Goal: Transaction & Acquisition: Download file/media

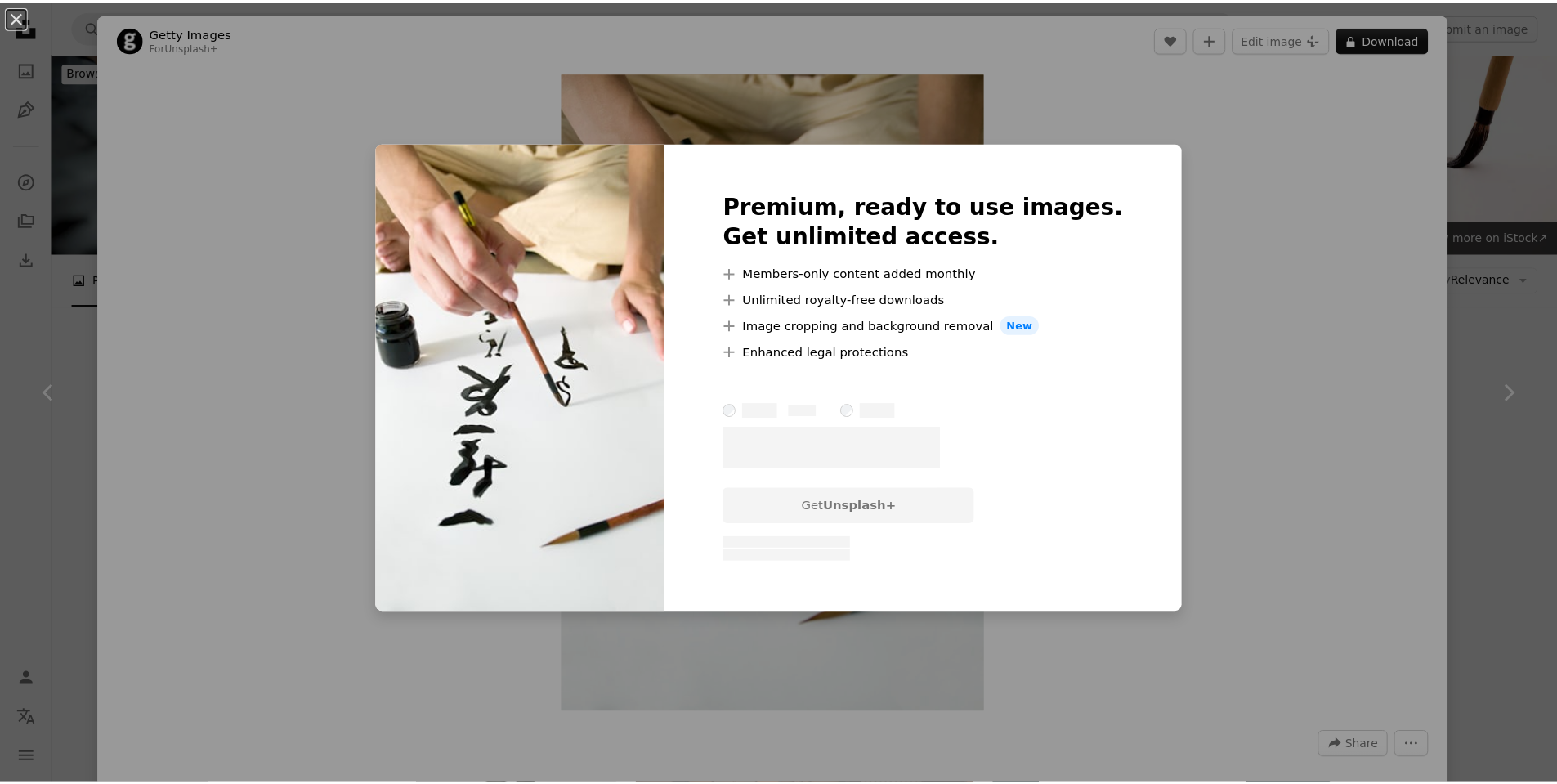
scroll to position [686, 0]
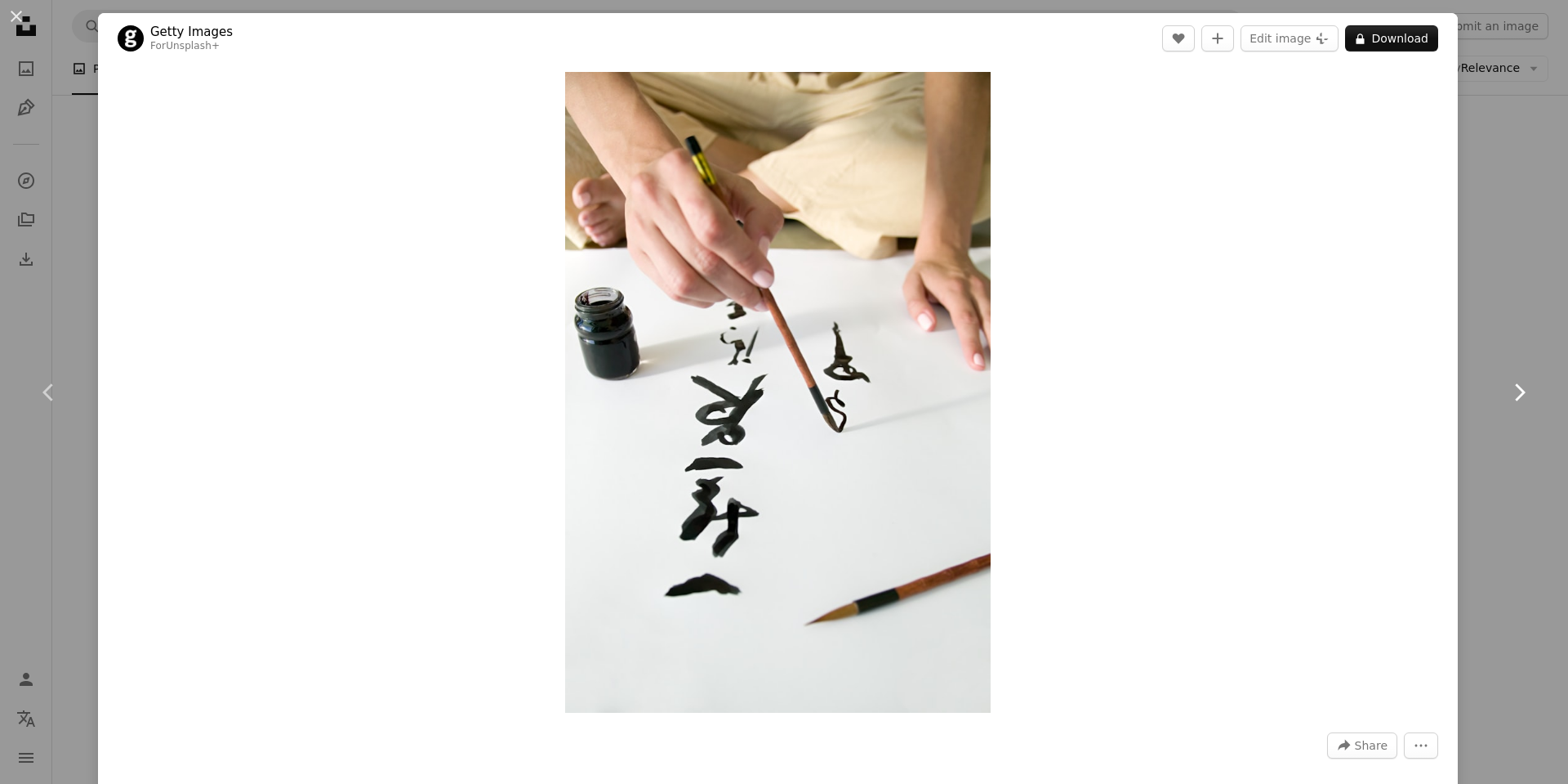
click at [1517, 346] on link "Chevron right" at bounding box center [1519, 392] width 98 height 157
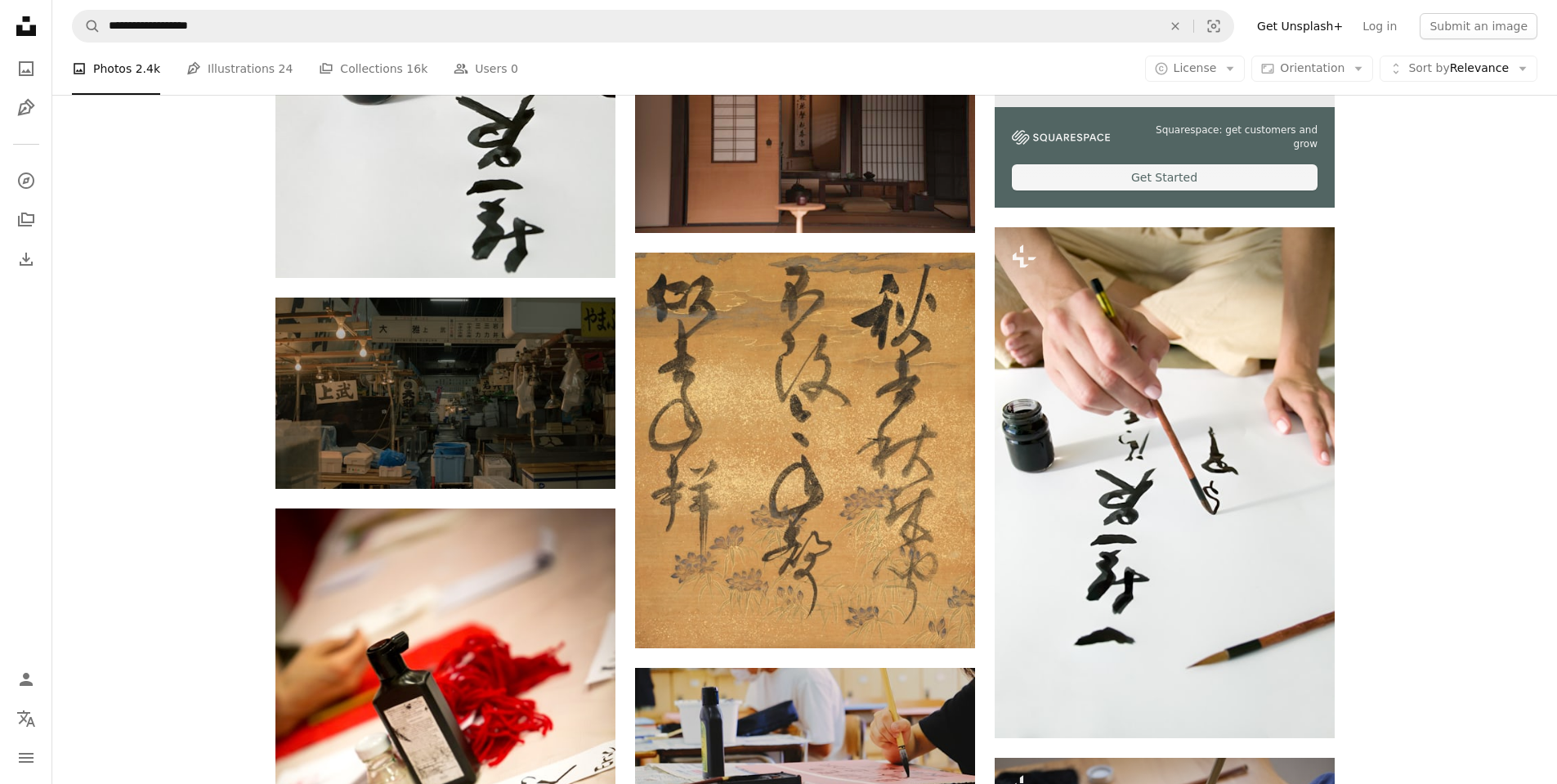
scroll to position [294, 0]
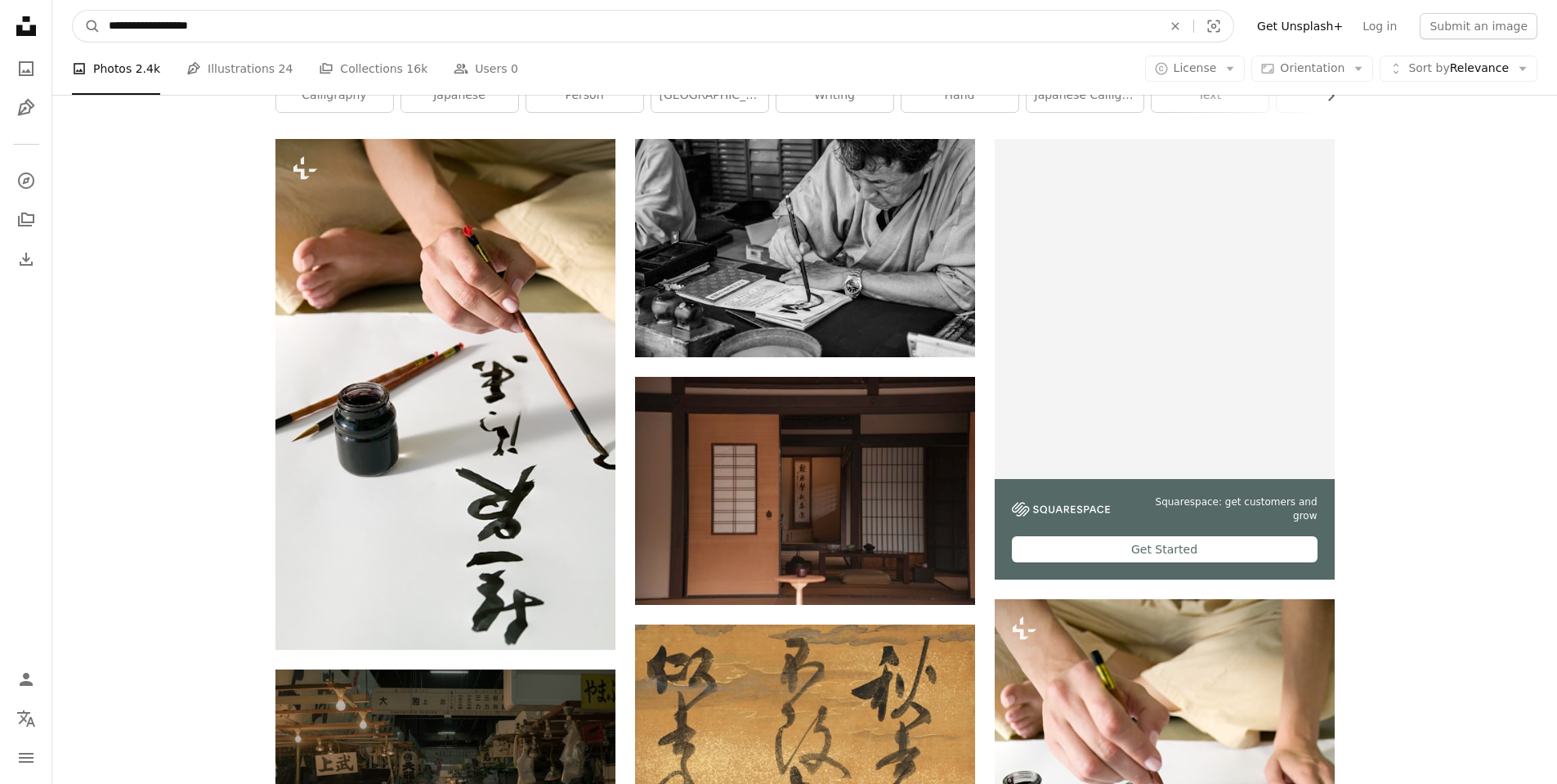
click at [277, 16] on input "**********" at bounding box center [628, 26] width 1057 height 31
drag, startPoint x: 179, startPoint y: 13, endPoint x: 28, endPoint y: 11, distance: 151.0
click at [171, 26] on input "**********" at bounding box center [628, 26] width 1057 height 31
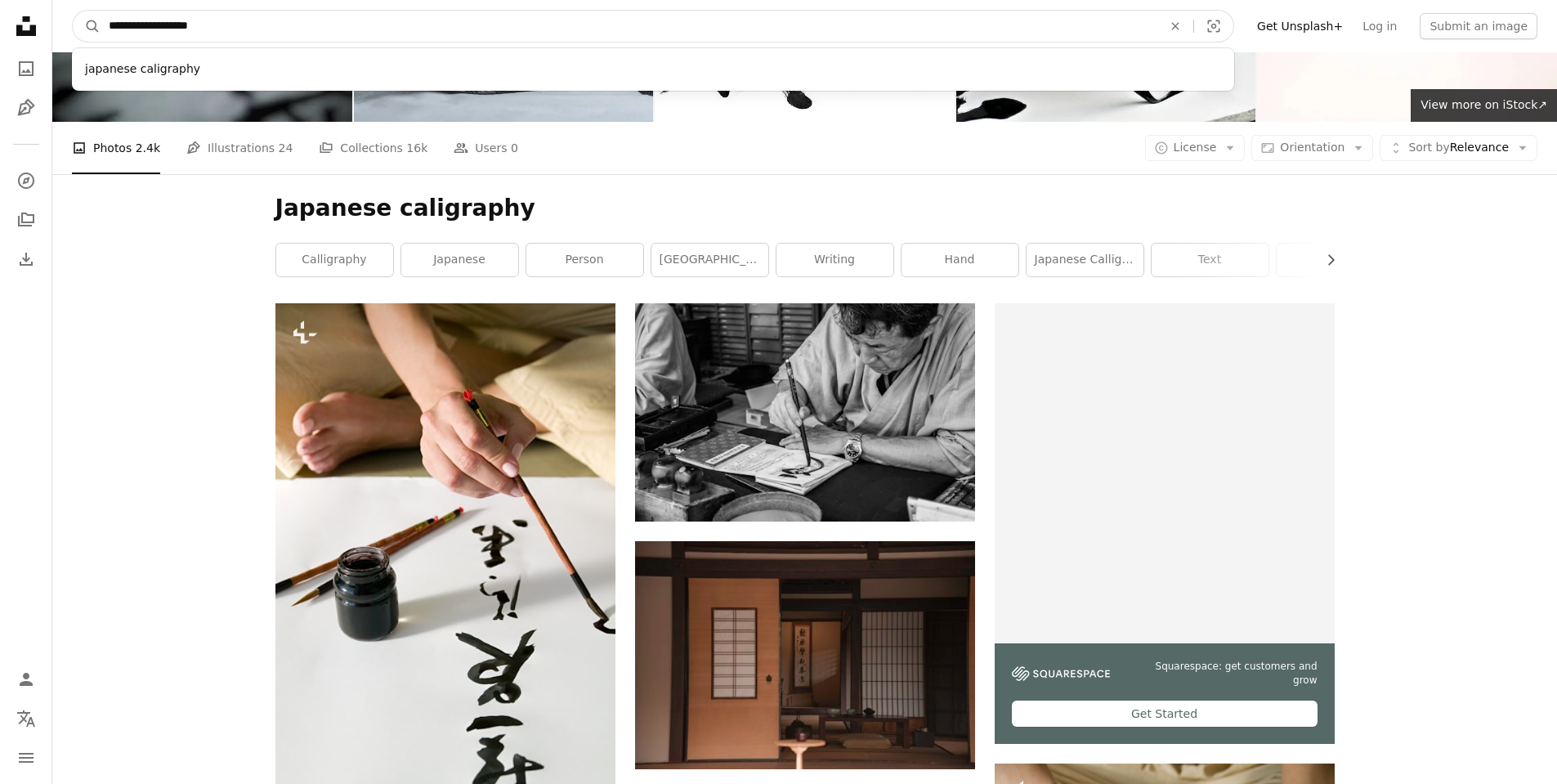
scroll to position [0, 0]
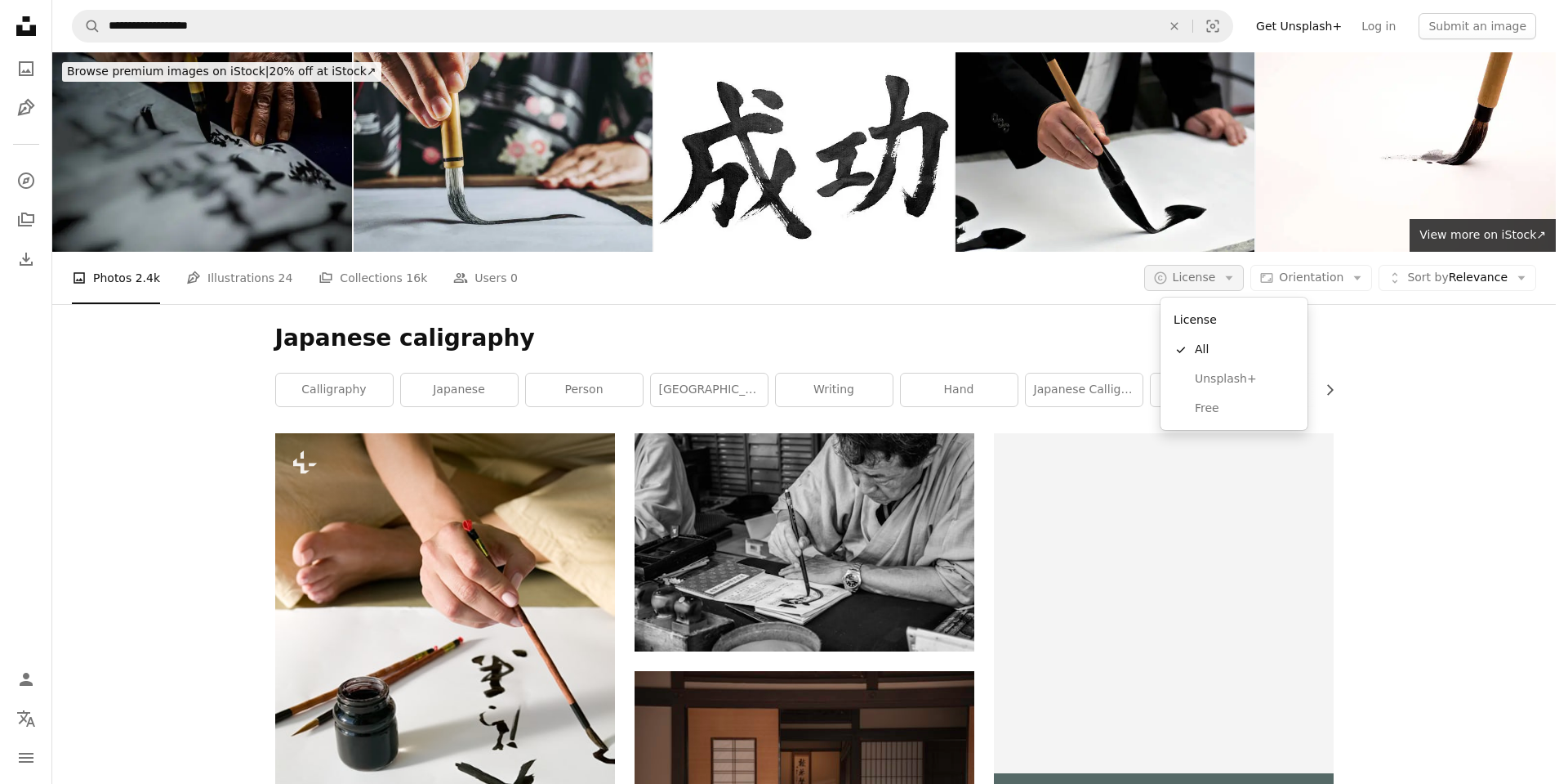
click at [1216, 283] on span "License" at bounding box center [1194, 277] width 43 height 13
click at [1197, 402] on span "Free" at bounding box center [1244, 408] width 100 height 17
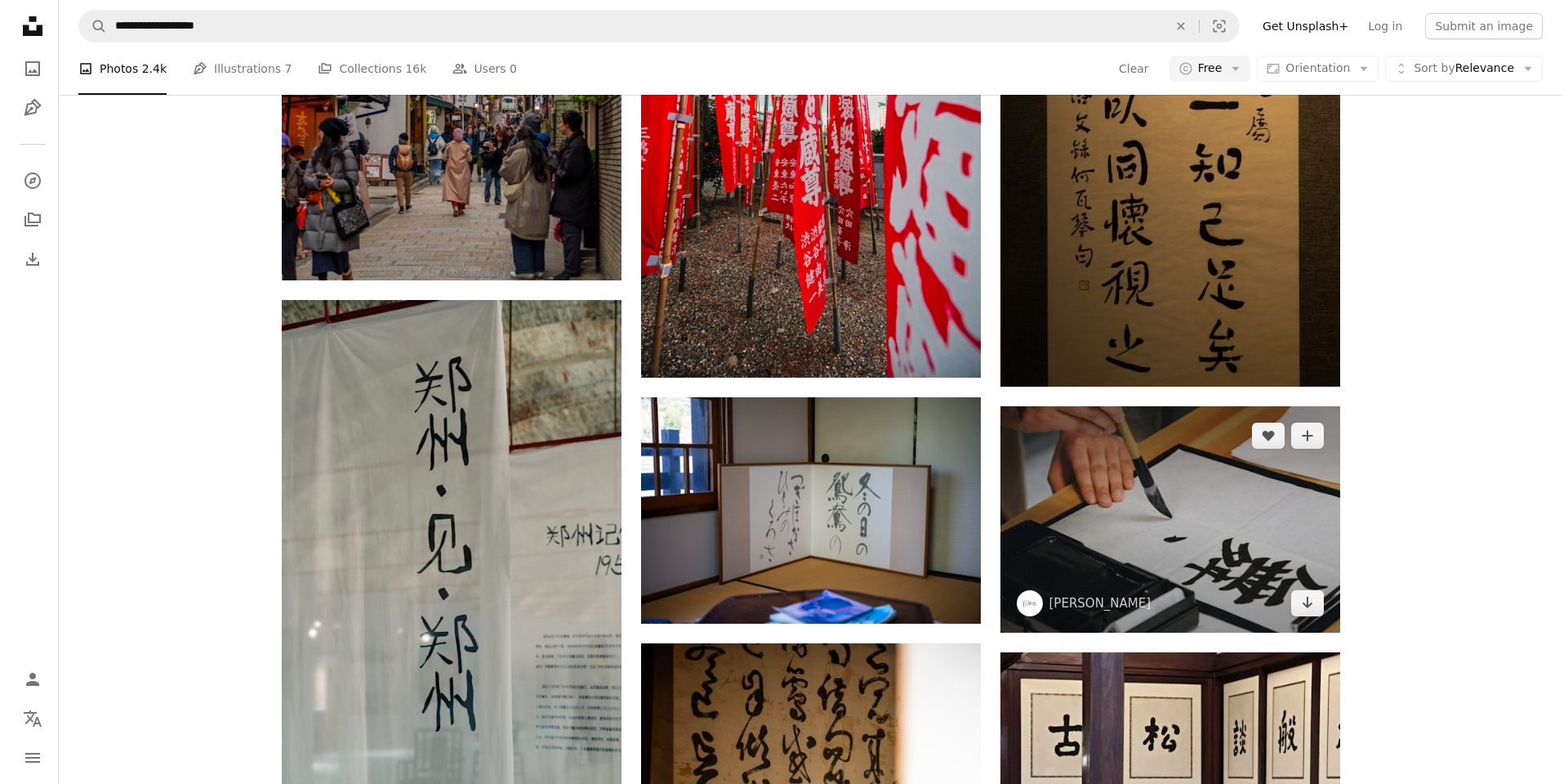
scroll to position [1765, 0]
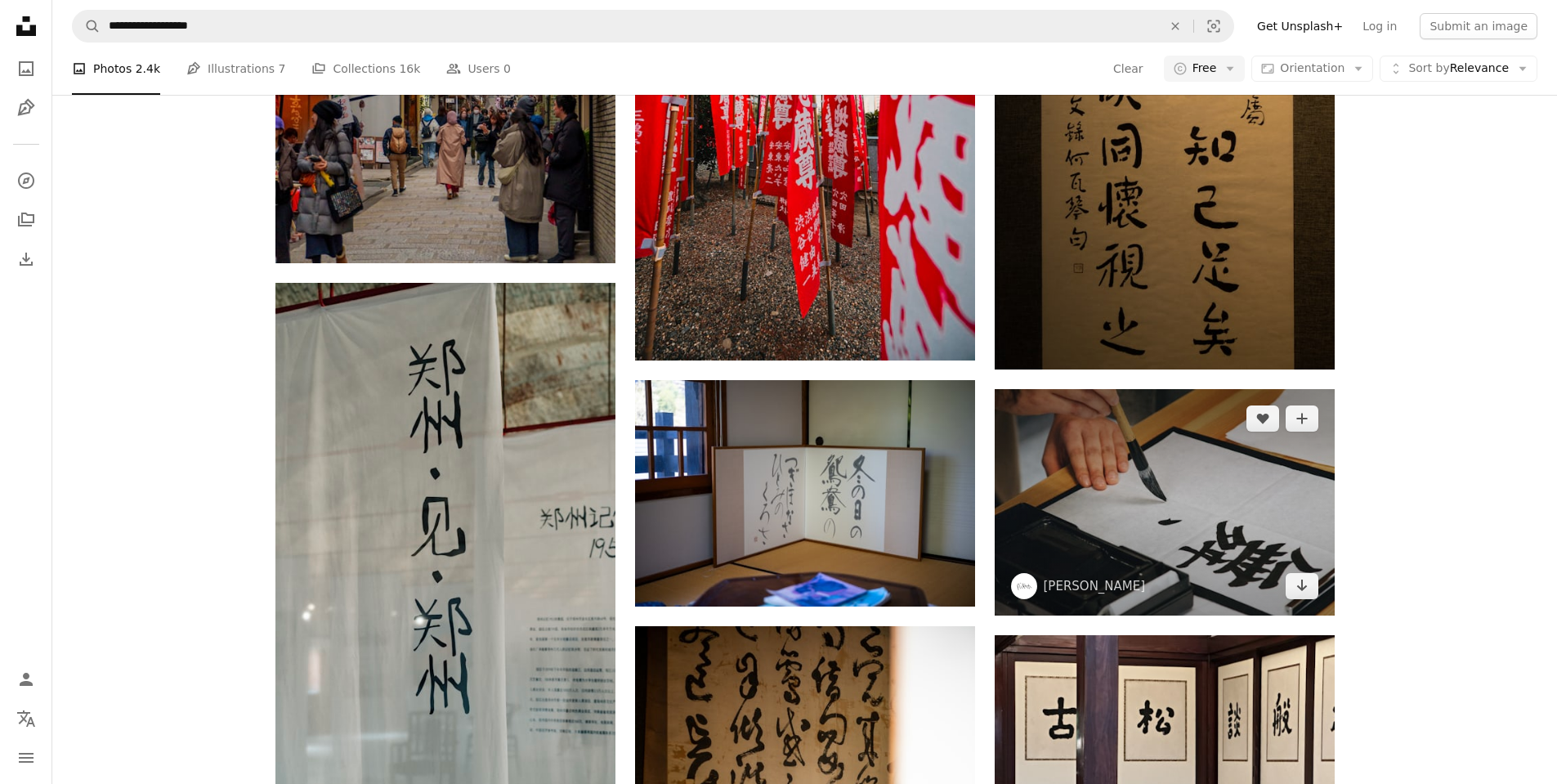
click at [1112, 471] on img at bounding box center [1164, 501] width 340 height 227
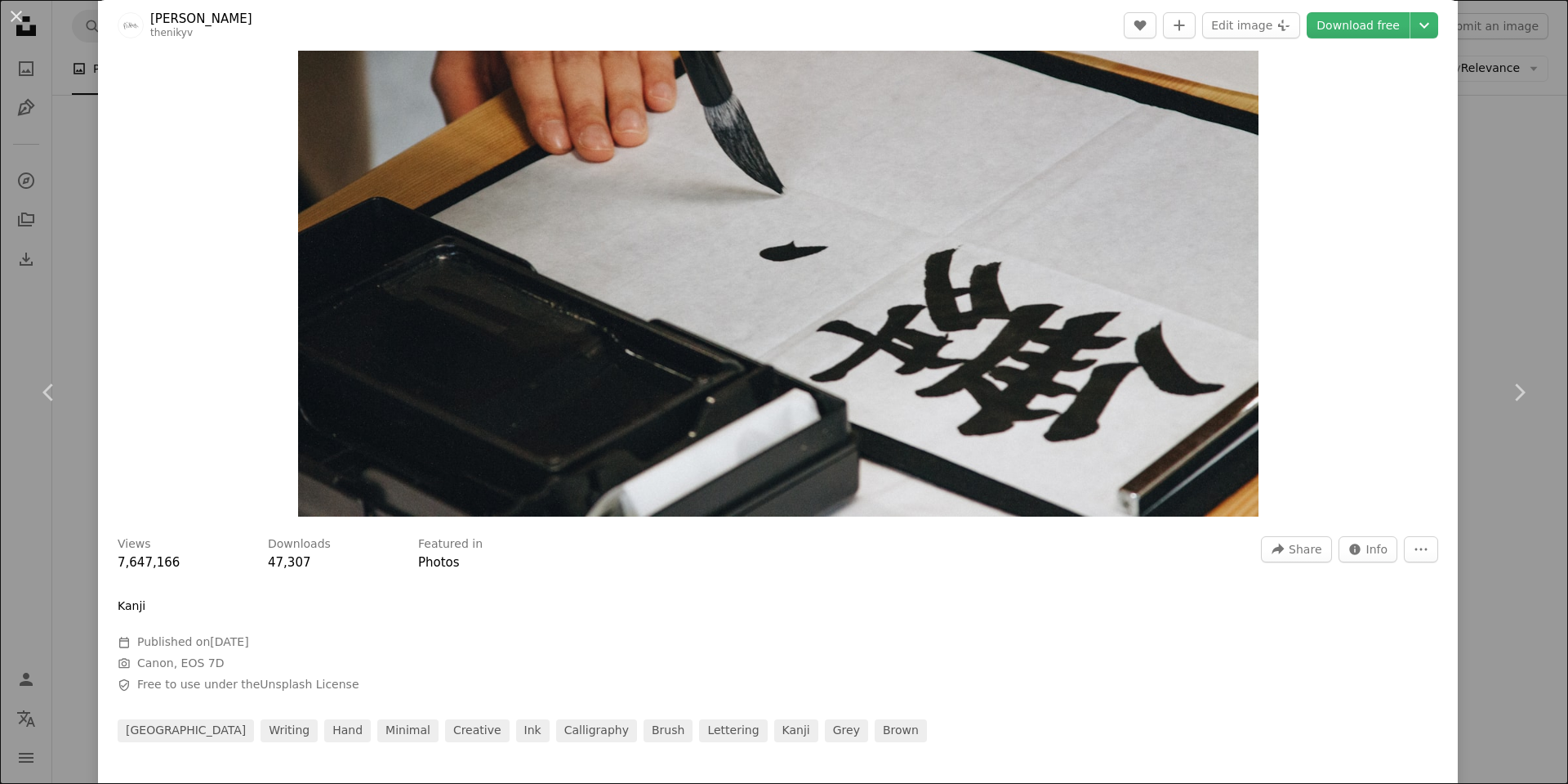
scroll to position [98, 0]
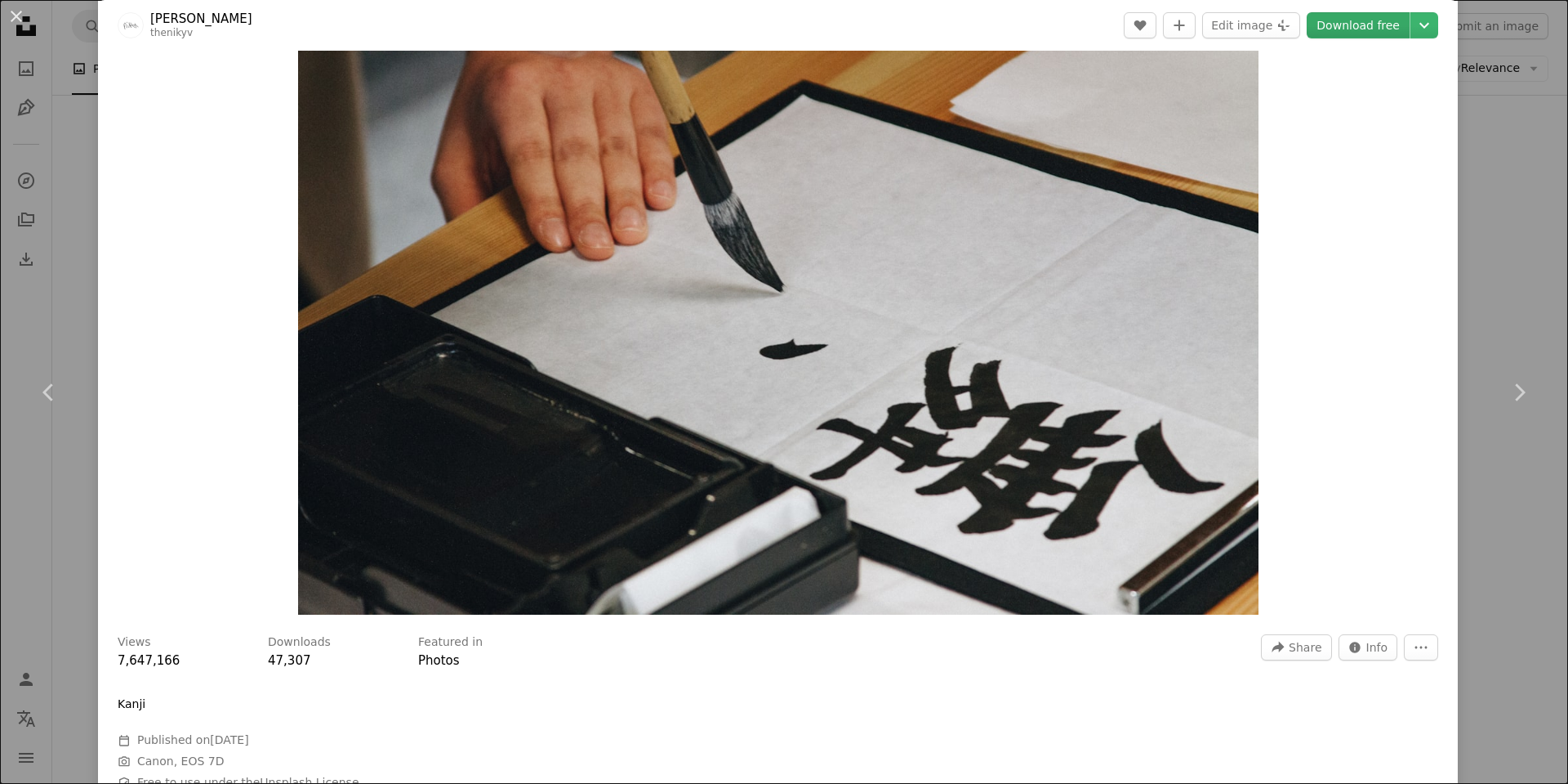
click at [1345, 31] on link "Download free" at bounding box center [1357, 25] width 103 height 26
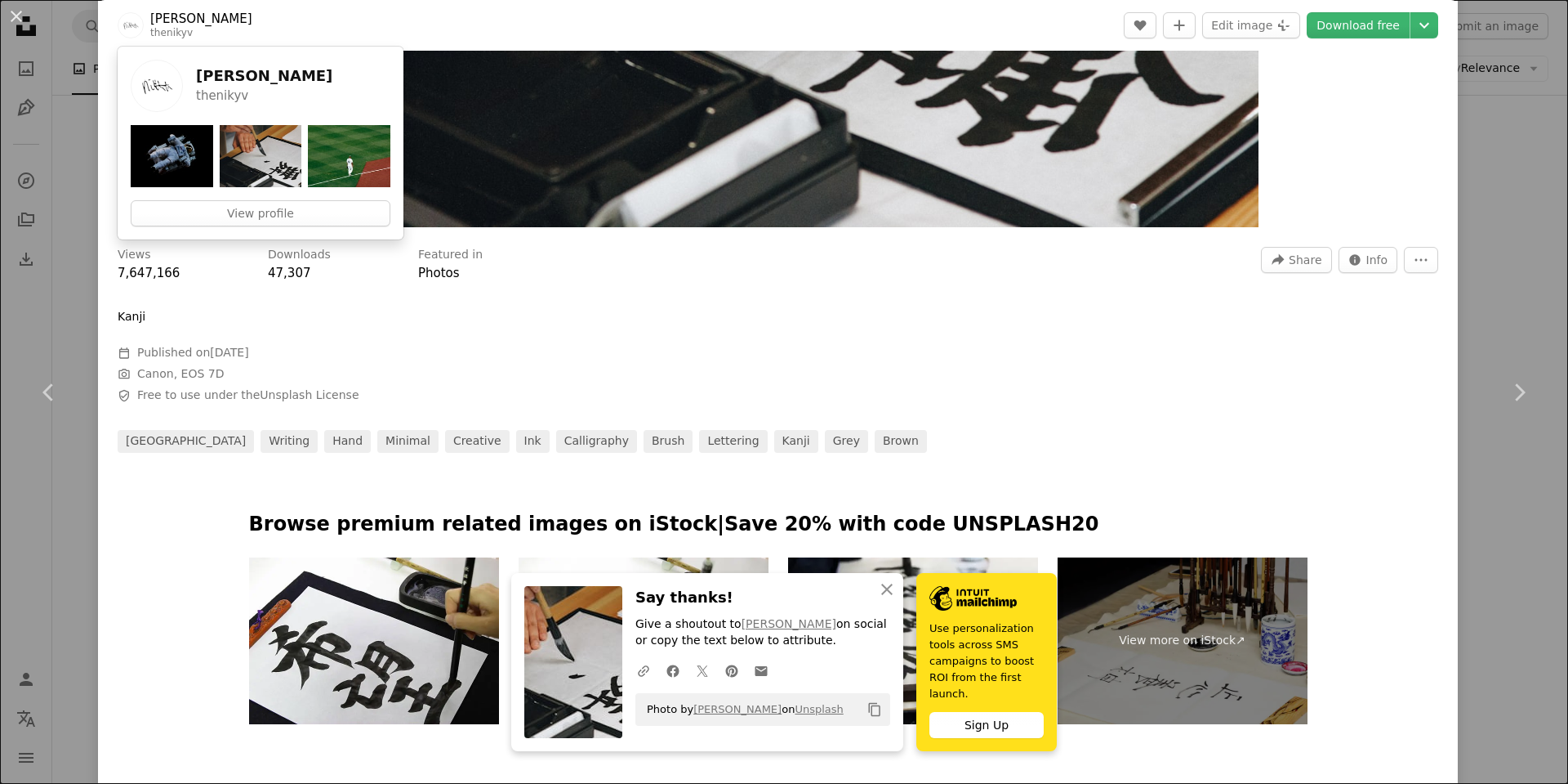
scroll to position [491, 0]
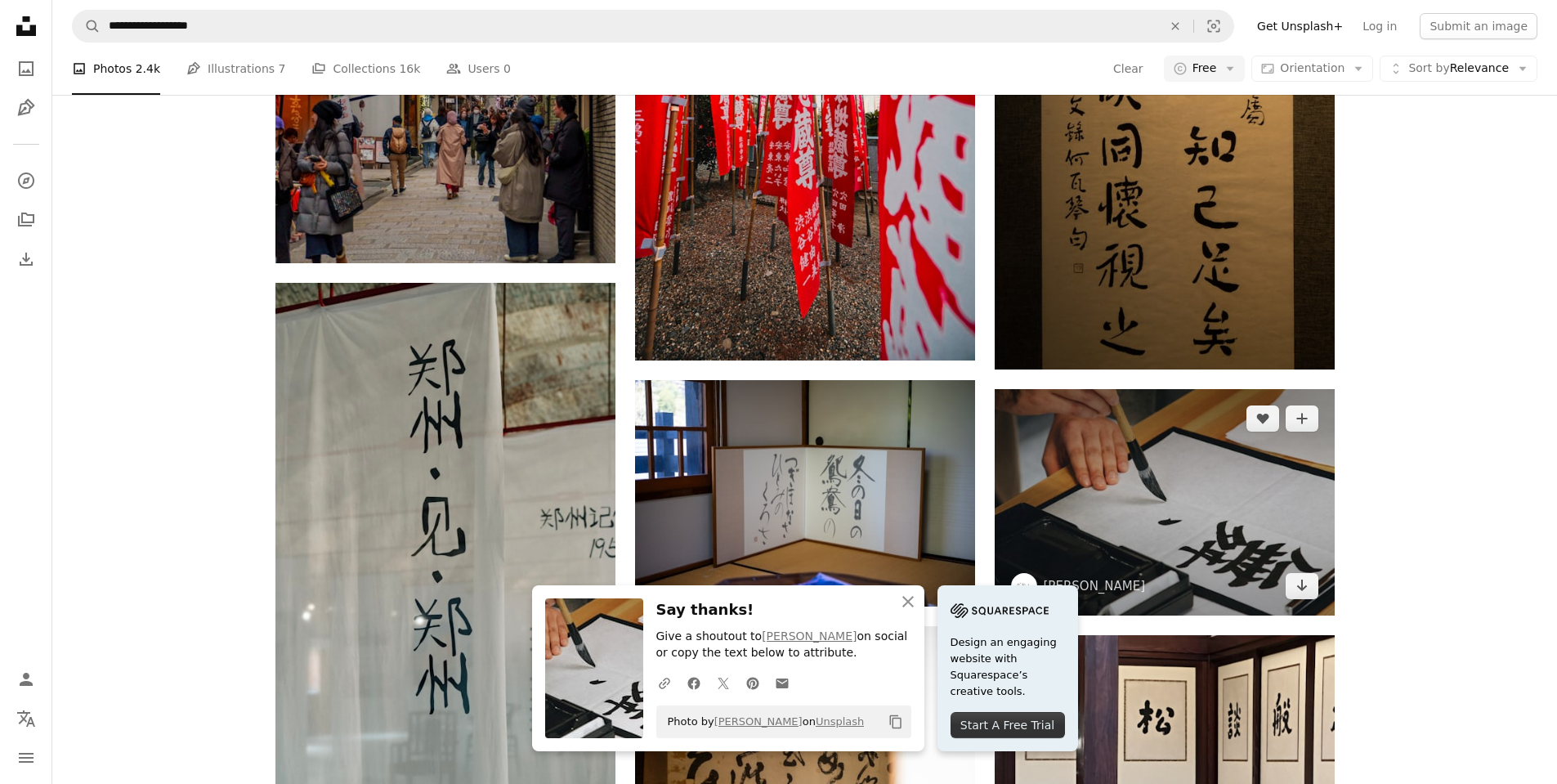
click at [1216, 523] on img at bounding box center [1164, 501] width 340 height 227
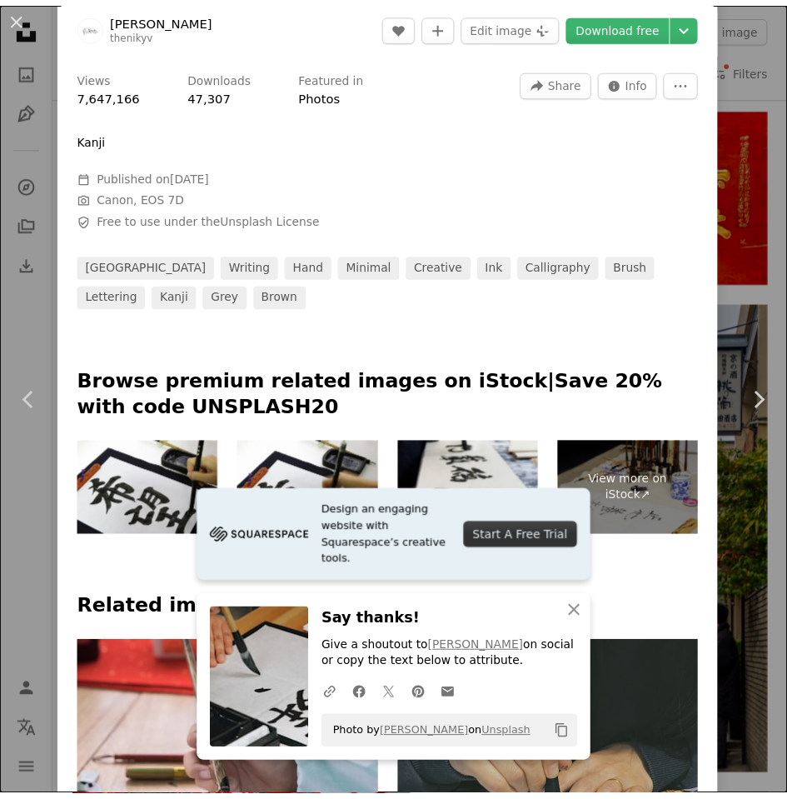
scroll to position [300, 0]
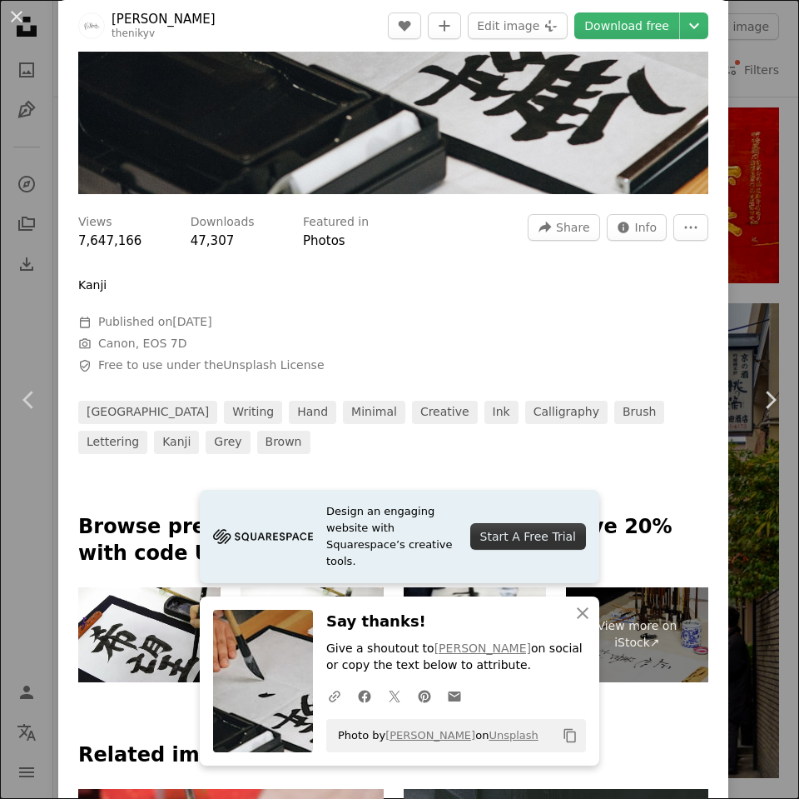
click at [760, 228] on div "An X shape Chevron left Chevron right [PERSON_NAME] thenikyv A heart A plus sig…" at bounding box center [399, 399] width 799 height 799
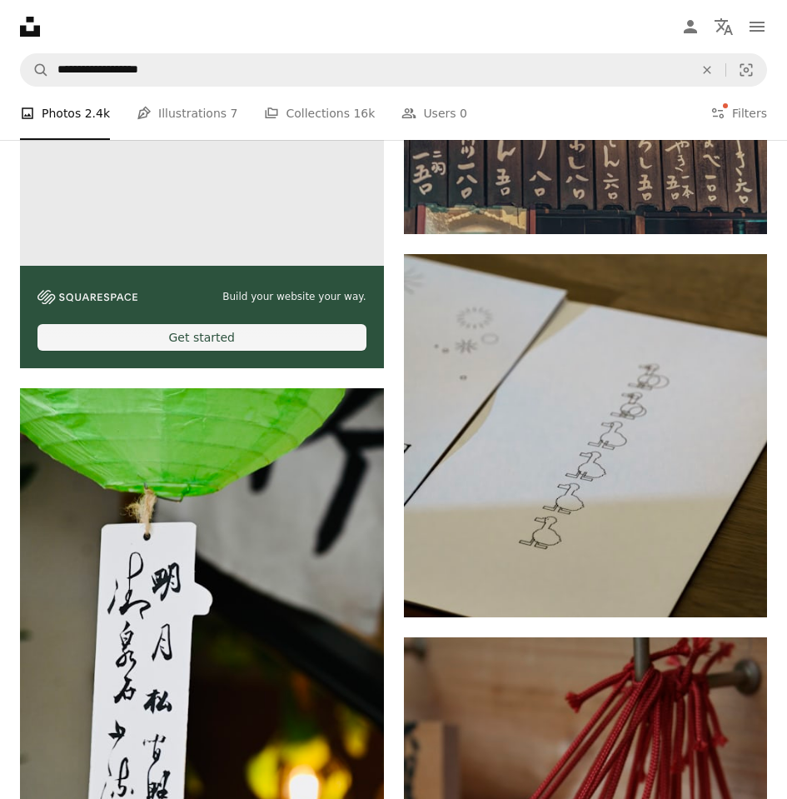
scroll to position [4896, 0]
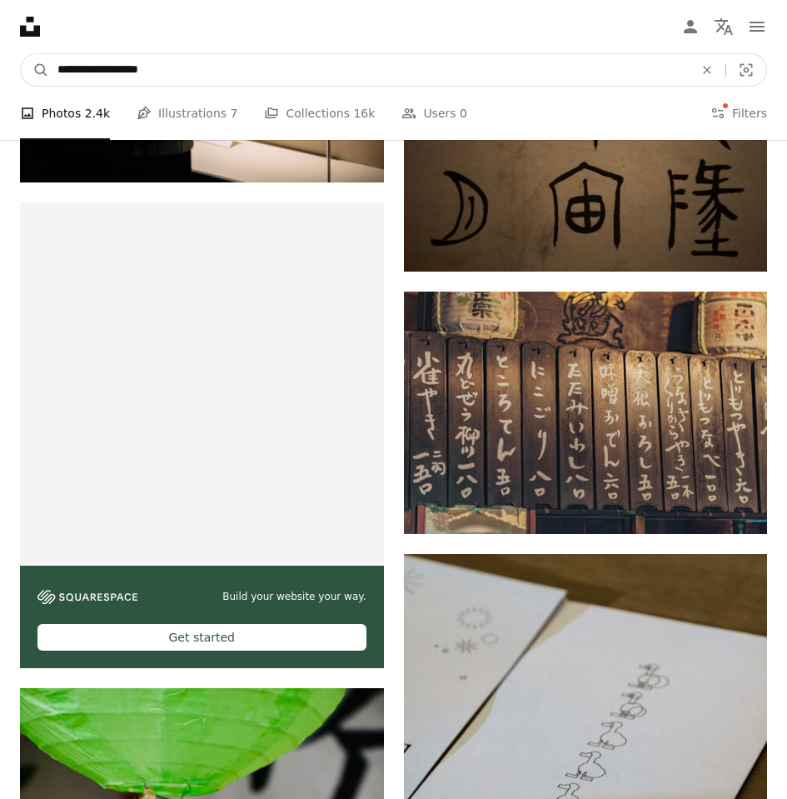
click at [239, 54] on input "**********" at bounding box center [369, 70] width 640 height 32
type input "**********"
click button "A magnifying glass" at bounding box center [35, 70] width 28 height 32
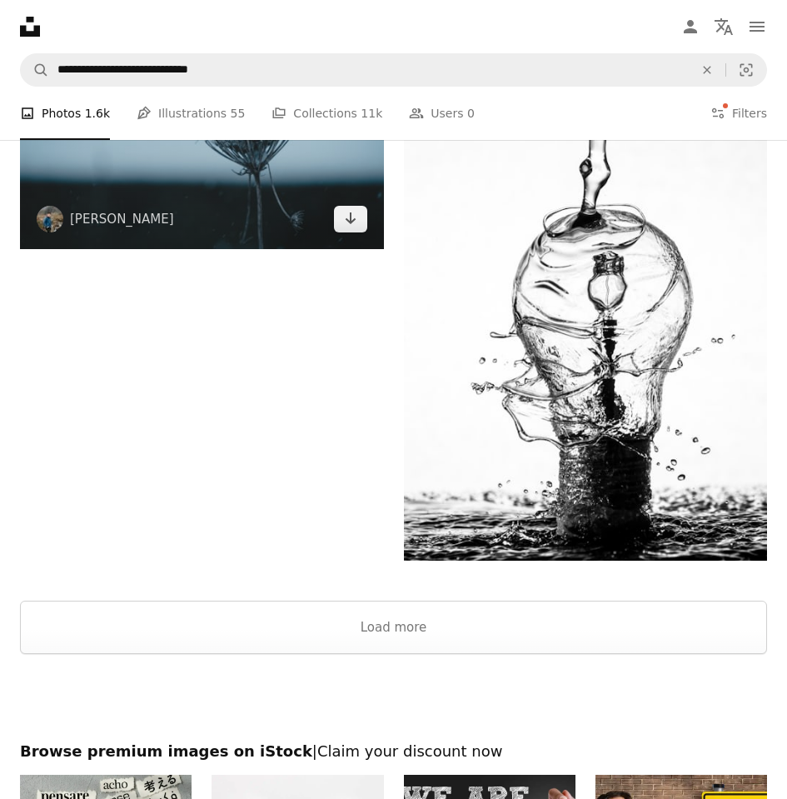
scroll to position [3897, 0]
